Goal: Information Seeking & Learning: Understand process/instructions

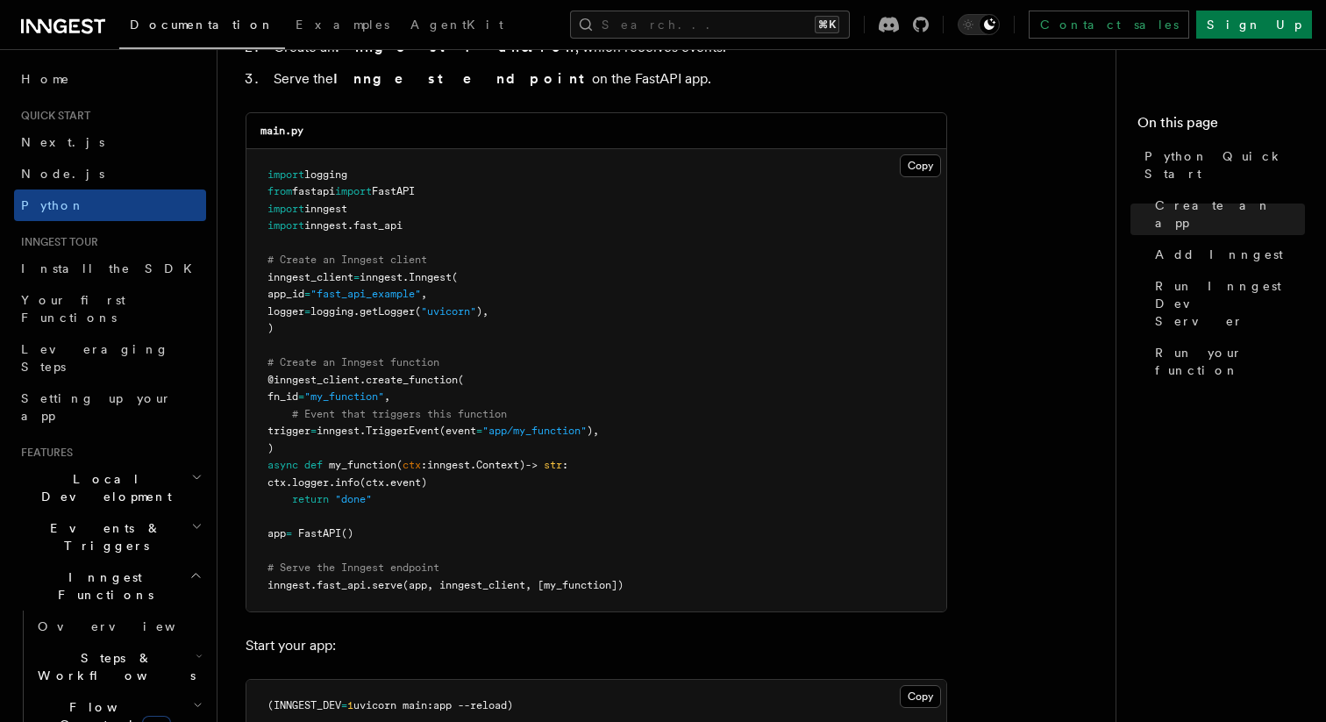
scroll to position [1197, 0]
click at [111, 470] on span "Local Development" at bounding box center [102, 487] width 177 height 35
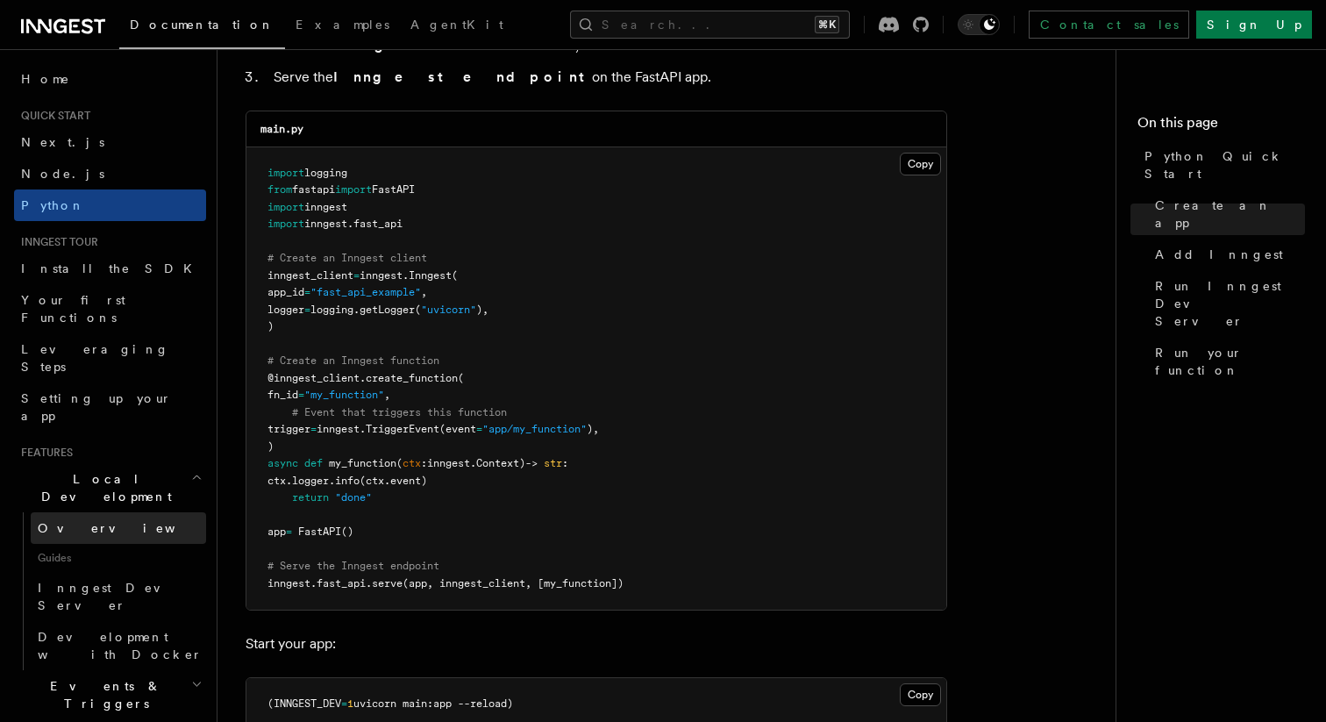
click at [110, 512] on link "Overview" at bounding box center [118, 528] width 175 height 32
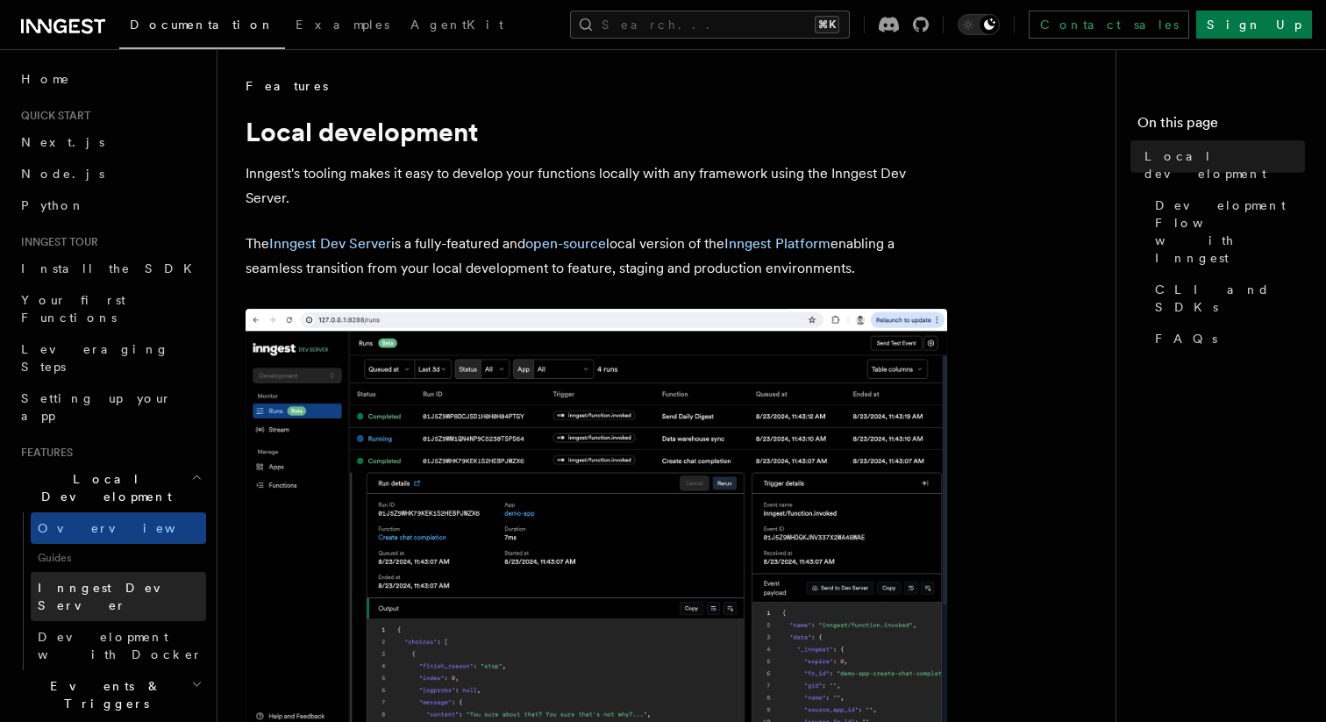
click at [142, 572] on link "Inngest Dev Server" at bounding box center [118, 596] width 175 height 49
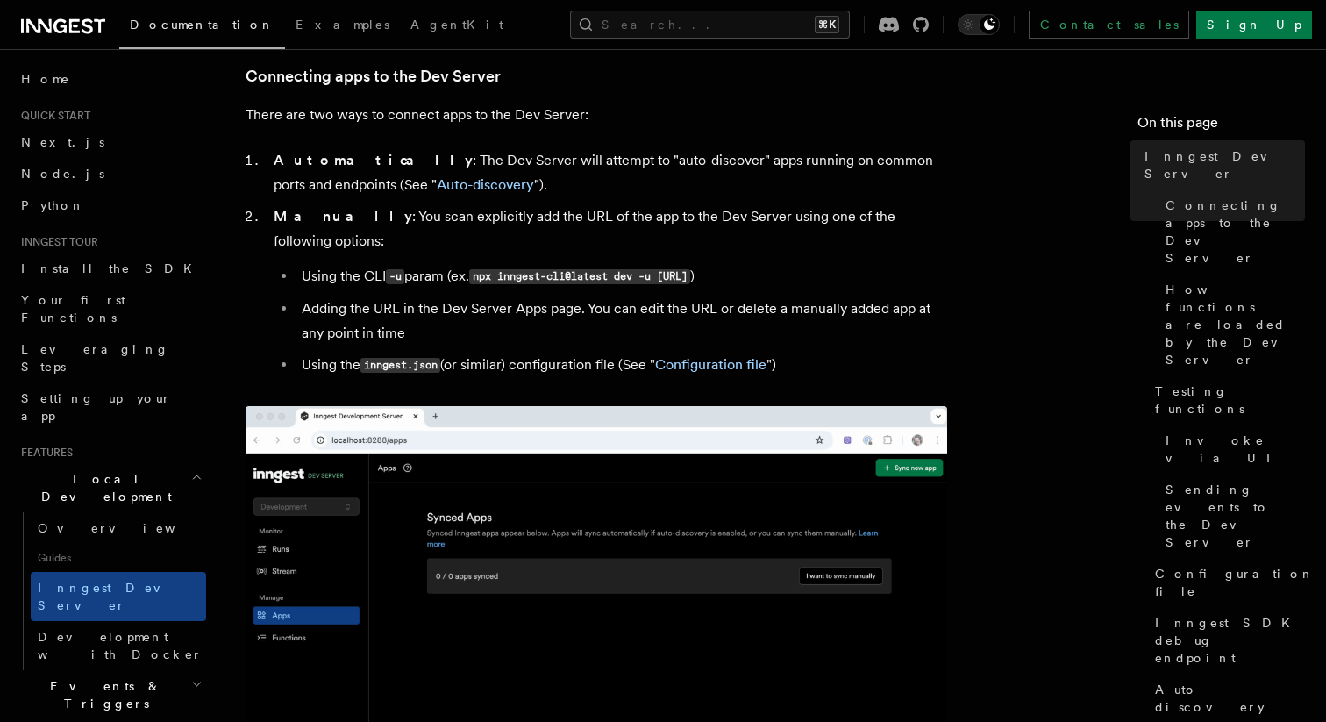
scroll to position [595, 0]
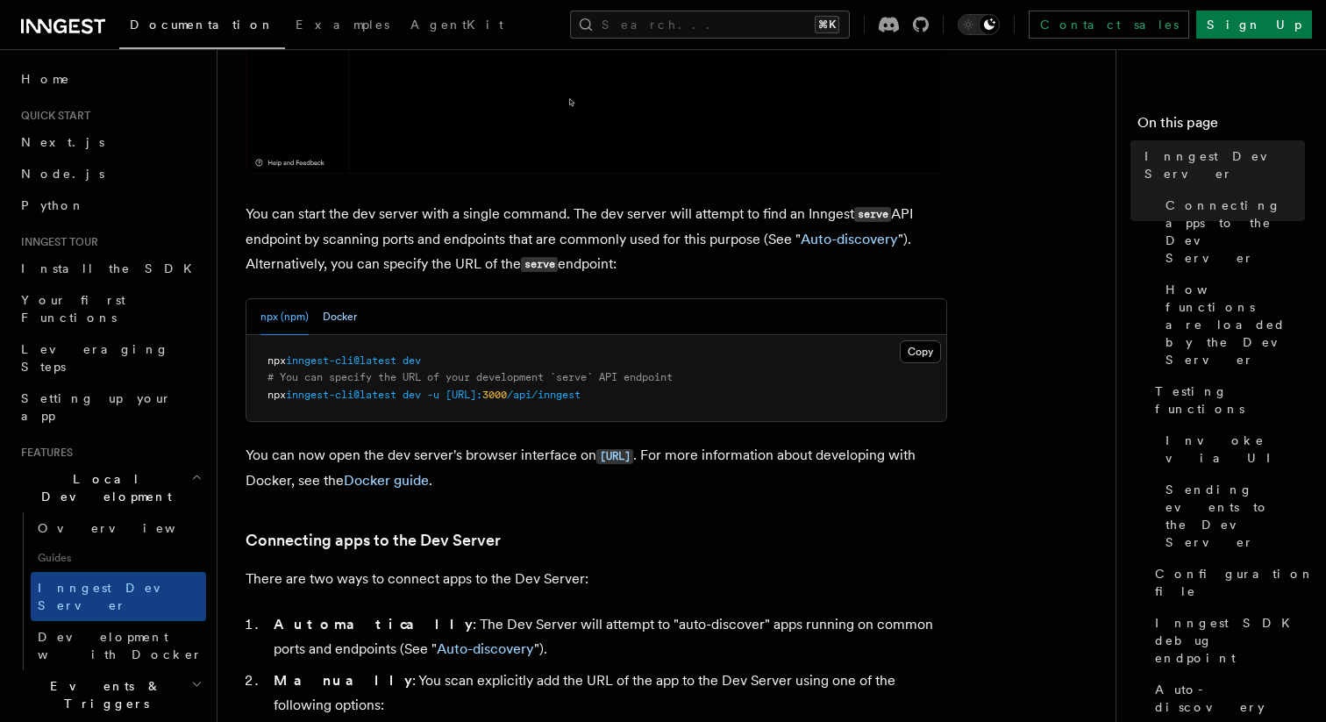
click at [345, 316] on button "Docker" at bounding box center [340, 317] width 34 height 36
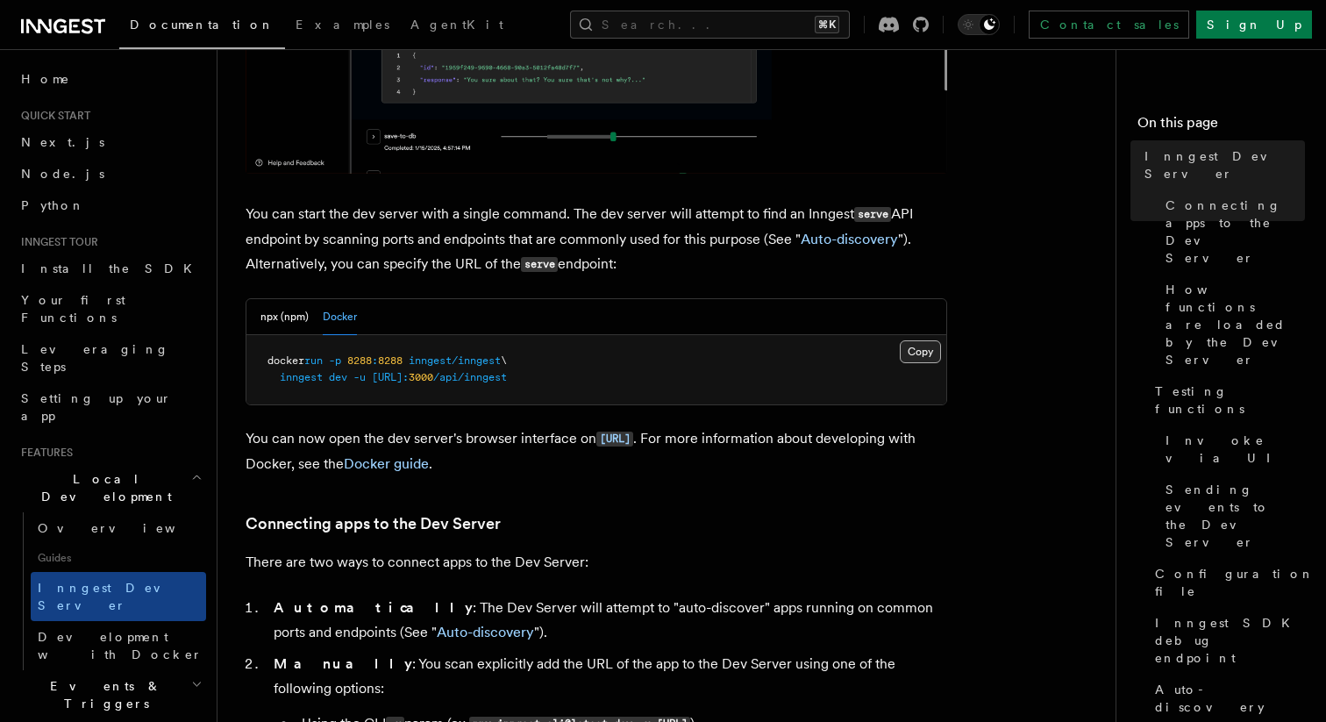
click at [910, 354] on button "Copy Copied" at bounding box center [920, 351] width 41 height 23
